Goal: Complete application form

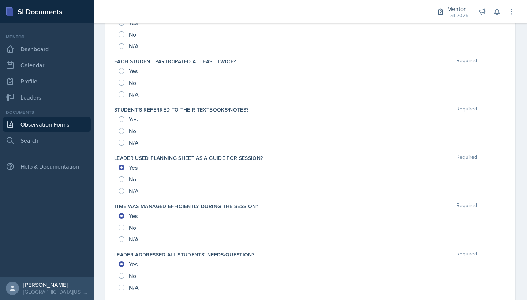
scroll to position [585, 0]
click at [125, 119] on div "Yes" at bounding box center [129, 119] width 20 height 12
click at [121, 71] on input "Yes" at bounding box center [122, 70] width 6 height 6
radio input "true"
click at [120, 120] on input "Yes" at bounding box center [122, 119] width 6 height 6
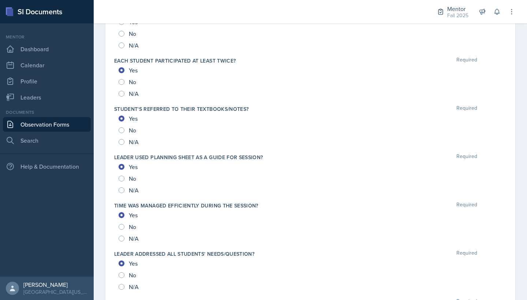
radio input "true"
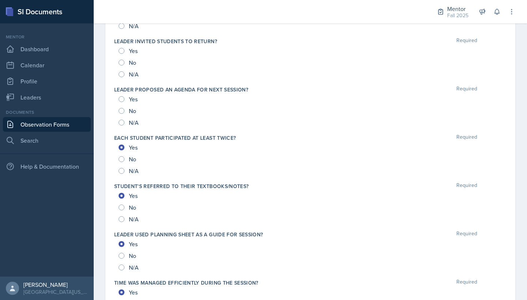
scroll to position [507, 0]
click at [122, 97] on input "Yes" at bounding box center [122, 100] width 6 height 6
radio input "true"
click at [123, 124] on input "N/A" at bounding box center [122, 123] width 6 height 6
radio input "true"
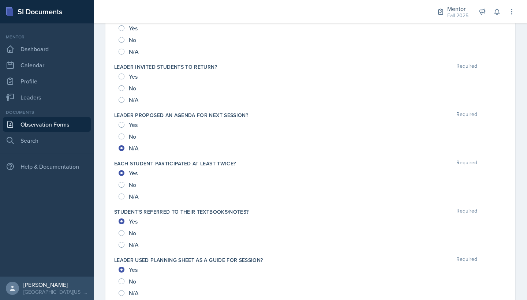
scroll to position [476, 0]
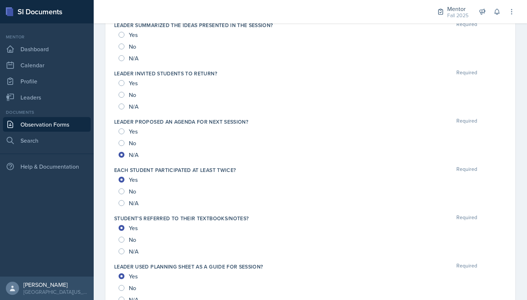
click at [120, 105] on input "N/A" at bounding box center [122, 107] width 6 height 6
radio input "true"
click at [119, 58] on input "N/A" at bounding box center [122, 58] width 6 height 6
radio input "true"
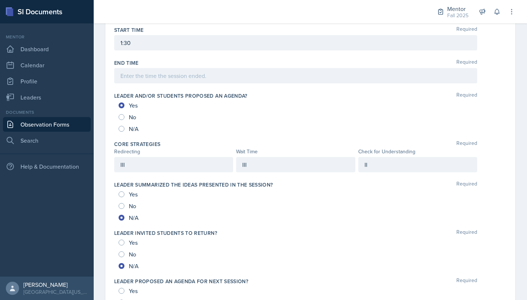
scroll to position [307, 0]
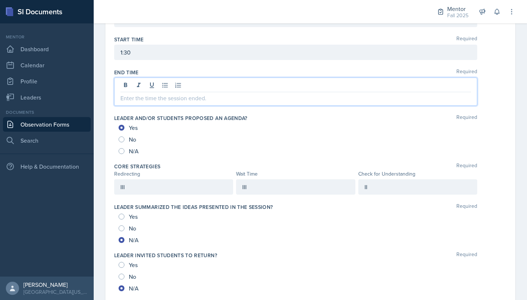
click at [125, 89] on div at bounding box center [295, 92] width 363 height 28
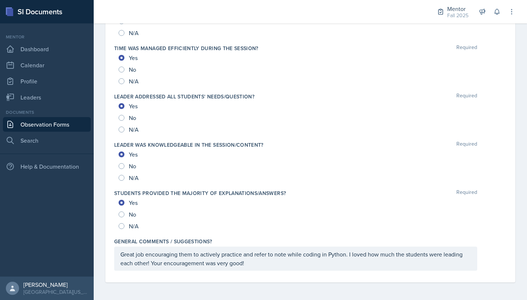
scroll to position [755, 0]
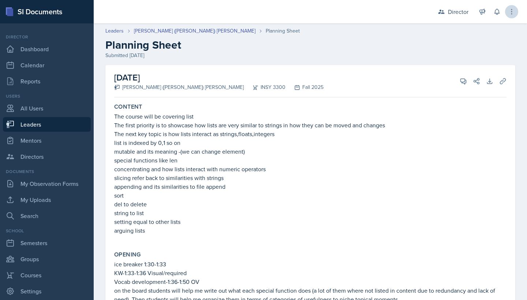
scroll to position [388, 0]
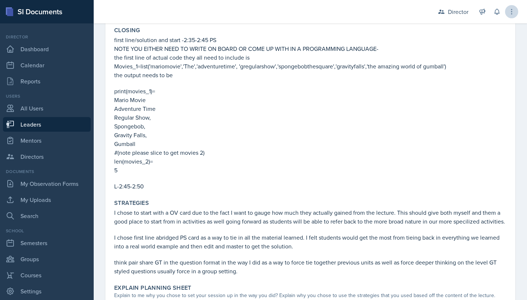
click at [514, 10] on icon at bounding box center [511, 11] width 7 height 7
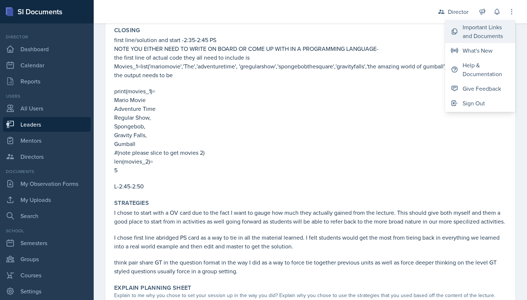
click at [484, 30] on div "Important Links and Documents" at bounding box center [485, 32] width 47 height 18
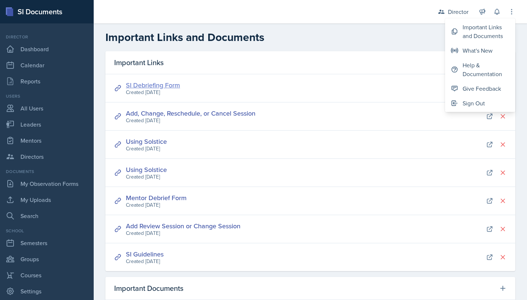
click at [158, 86] on link "SI Debriefing Form" at bounding box center [153, 84] width 54 height 9
